Goal: Information Seeking & Learning: Check status

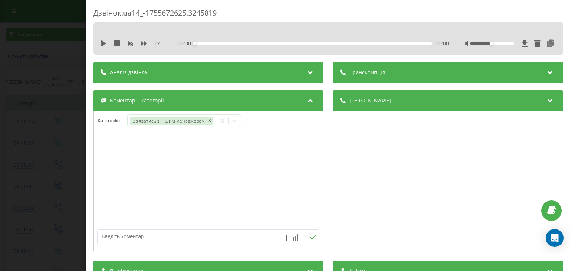
click at [51, 52] on div "Дзвінок : ua14_-1755672625.3245819 1 x - 00:30 00:00 00:00 Транскрипція Для AI-…" at bounding box center [285, 135] width 571 height 271
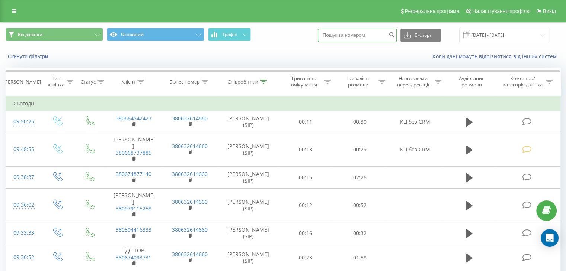
click at [368, 35] on input at bounding box center [357, 35] width 79 height 13
paste input "380674722515"
type input "380674722515"
click at [395, 33] on icon "submit" at bounding box center [391, 34] width 6 height 4
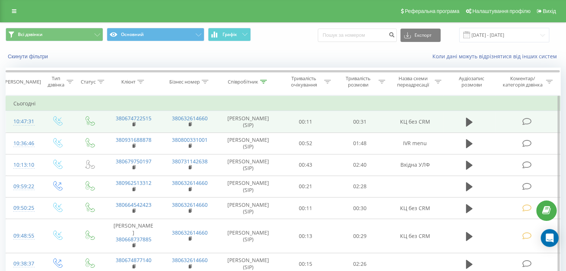
click at [528, 121] on icon at bounding box center [526, 122] width 9 height 8
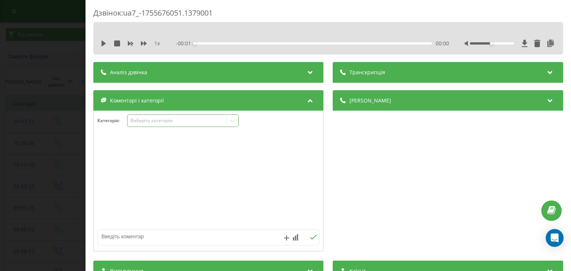
click at [173, 122] on div "Виберіть категорію" at bounding box center [177, 121] width 93 height 6
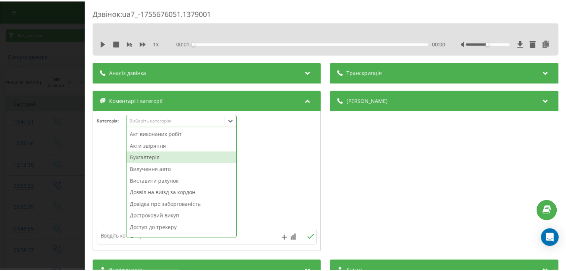
scroll to position [74, 0]
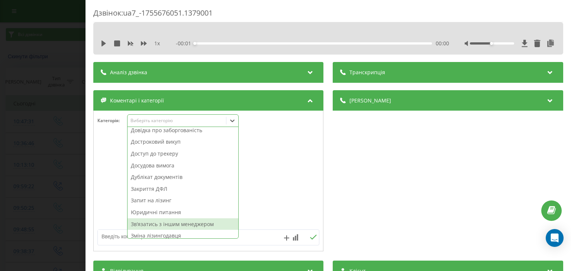
click at [187, 222] on div "Звʼязатись з іншим менеджером" at bounding box center [183, 225] width 111 height 12
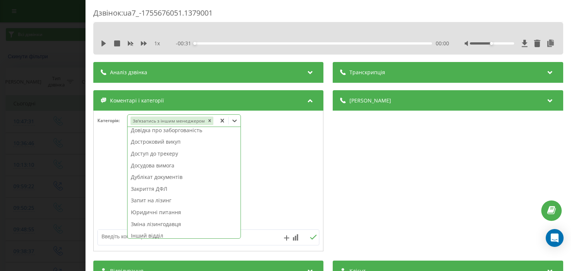
click at [64, 85] on div "Дзвінок : ua7_-1755676051.1379001 1 x - 00:31 00:00 00:00 Транскрипція Для AI-а…" at bounding box center [285, 135] width 571 height 271
